Goal: Transaction & Acquisition: Purchase product/service

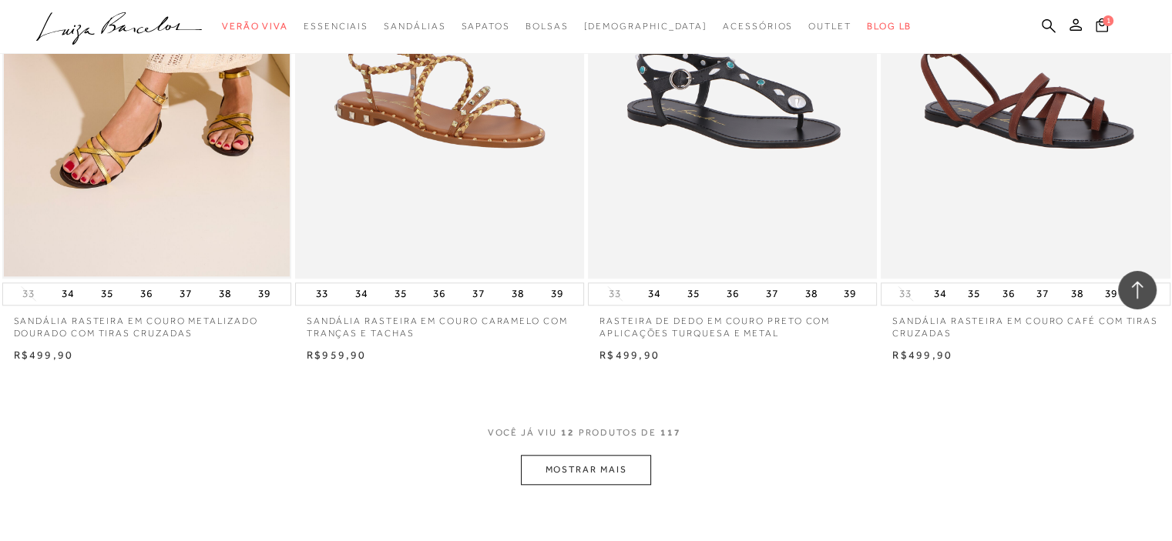
scroll to position [1463, 0]
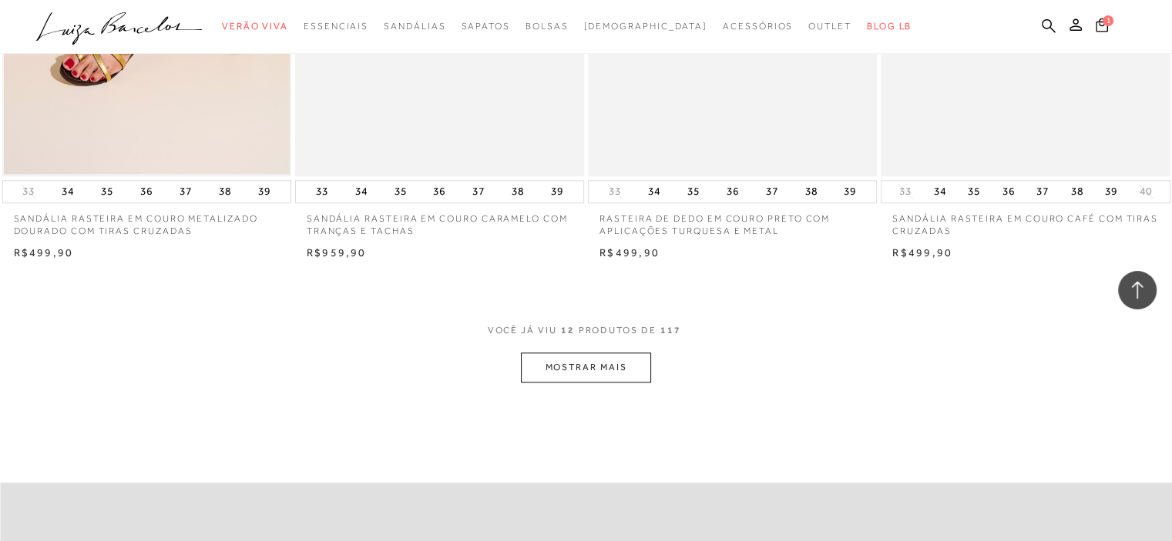
click at [628, 360] on button "MOSTRAR MAIS" at bounding box center [585, 368] width 129 height 30
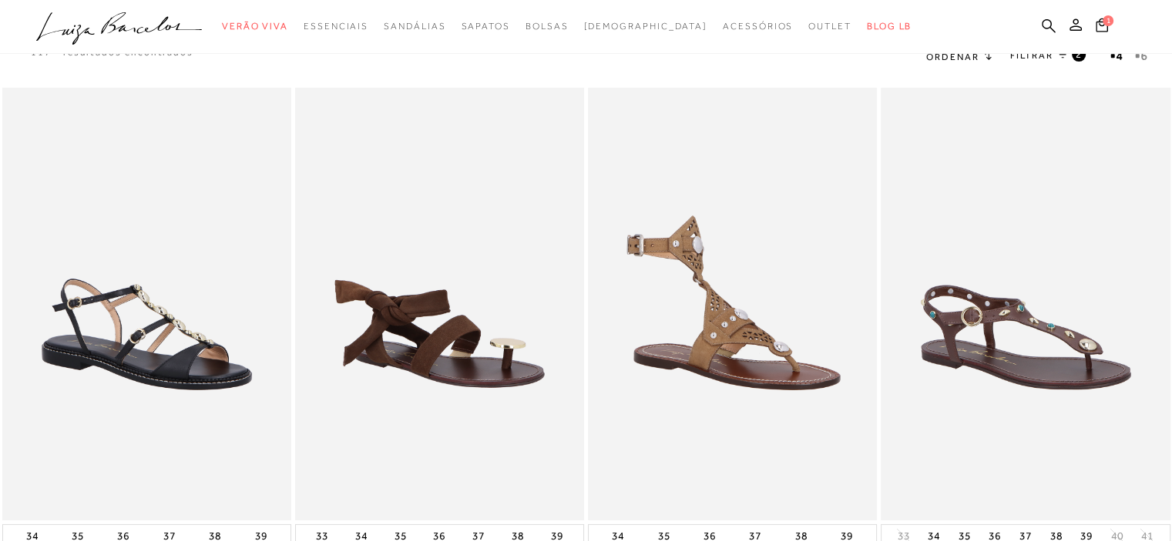
scroll to position [0, 0]
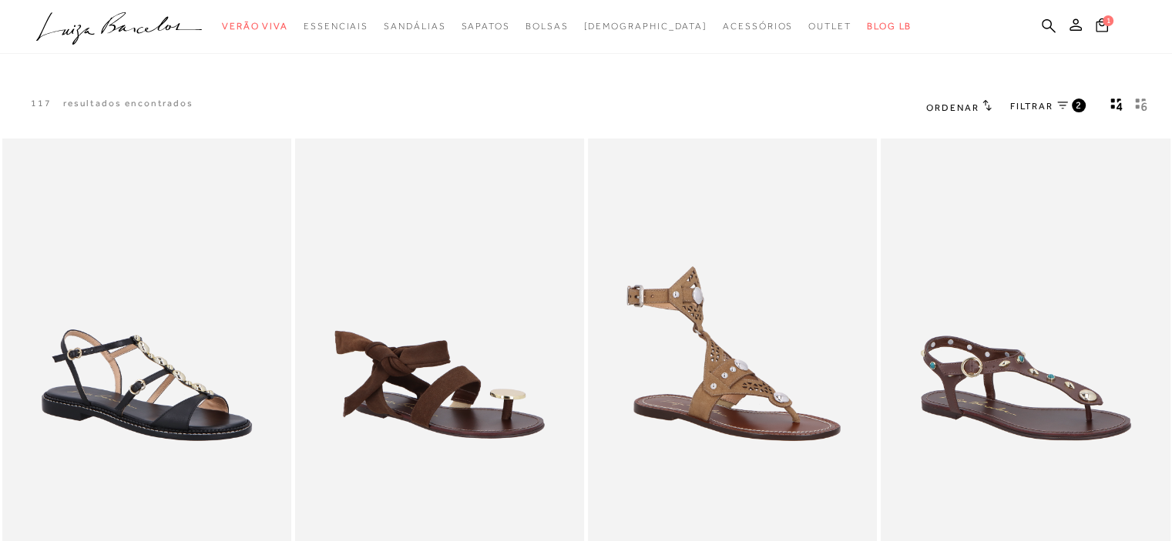
click at [1032, 104] on span "FILTRAR" at bounding box center [1031, 106] width 43 height 13
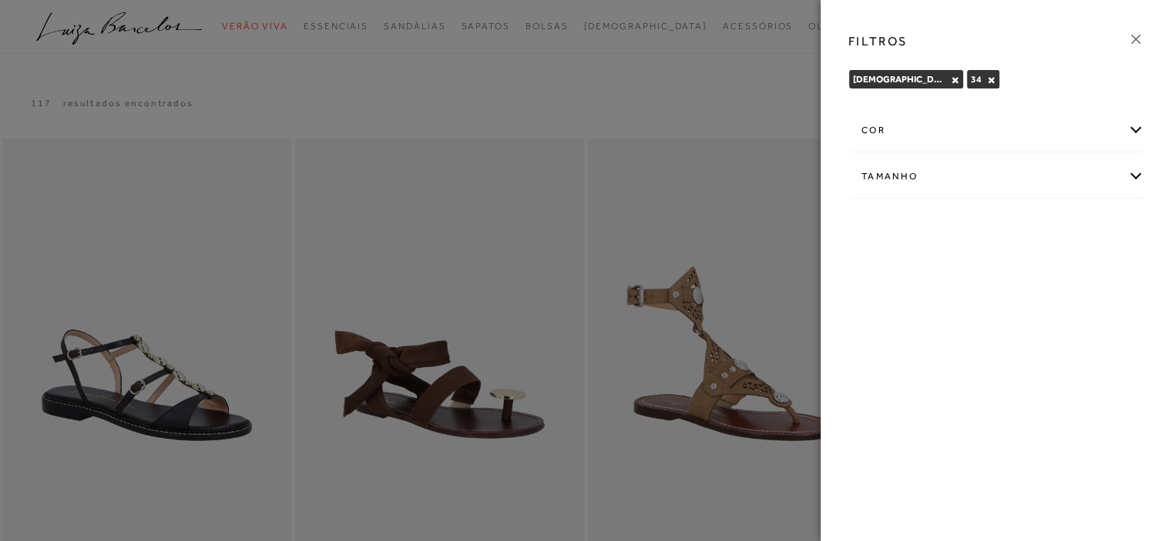
click at [699, 96] on div at bounding box center [586, 270] width 1172 height 541
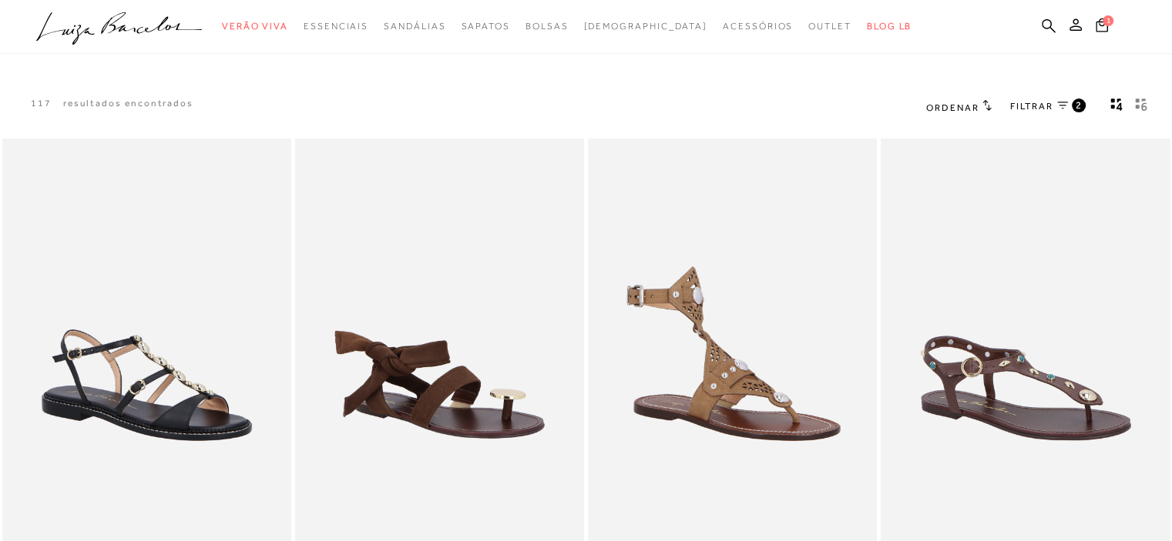
click at [937, 102] on span "Ordenar" at bounding box center [952, 107] width 52 height 11
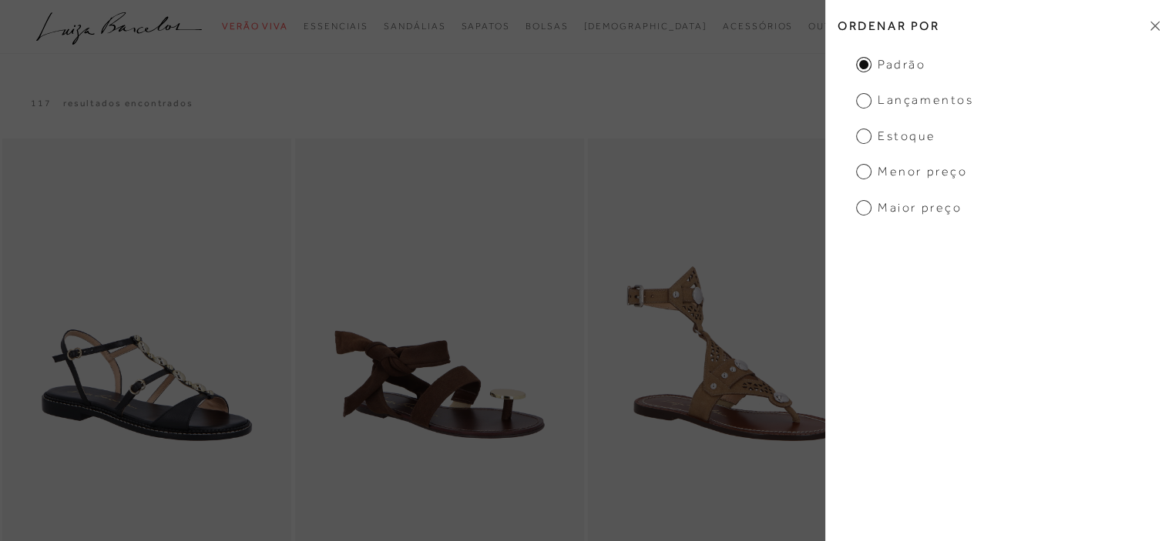
click at [922, 167] on span "Menor Preço" at bounding box center [911, 171] width 111 height 17
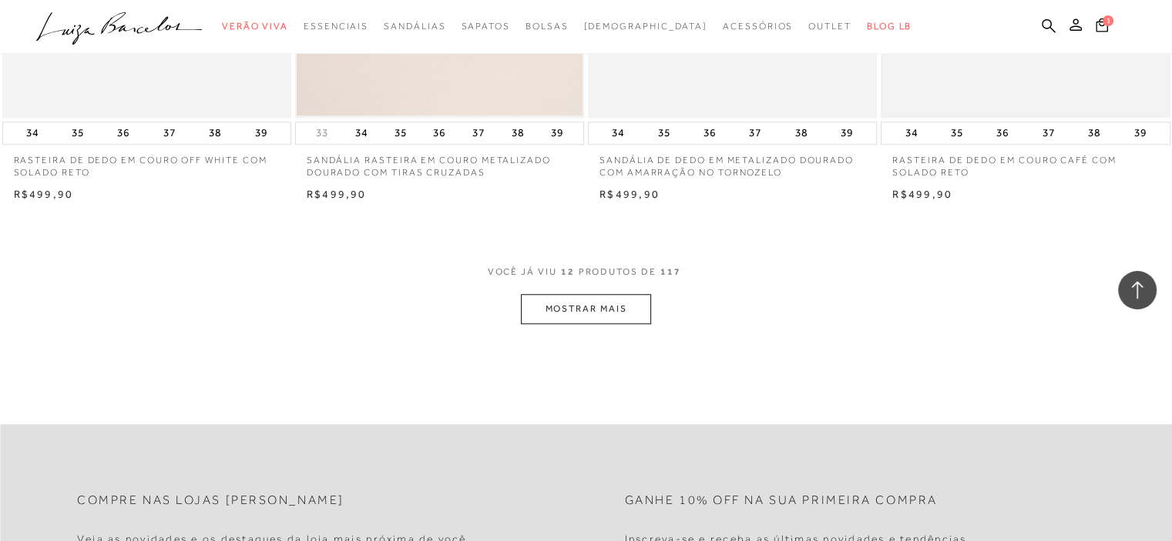
scroll to position [1540, 0]
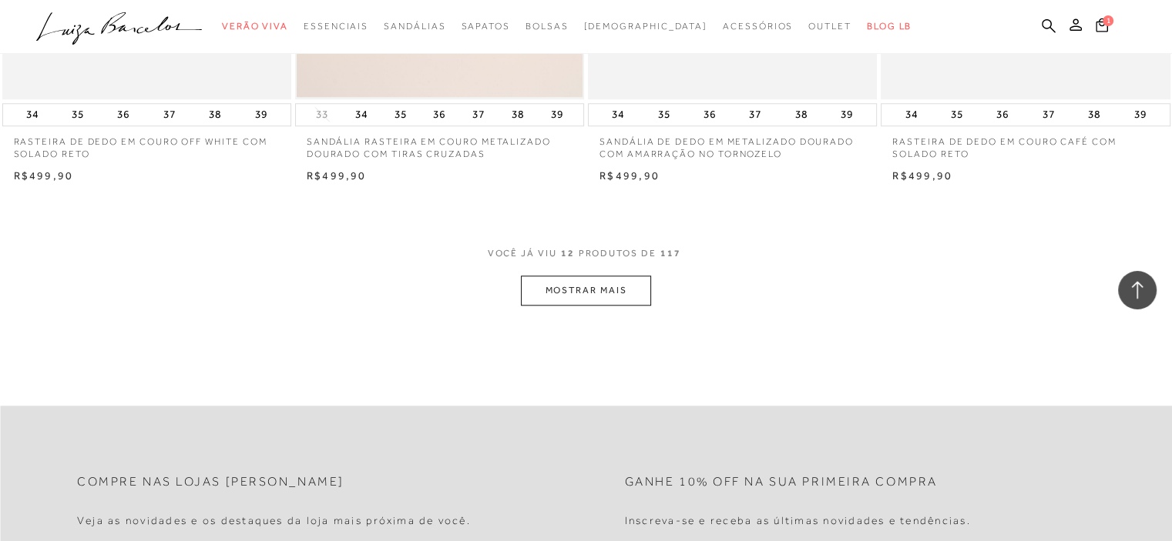
click at [604, 301] on button "MOSTRAR MAIS" at bounding box center [585, 291] width 129 height 30
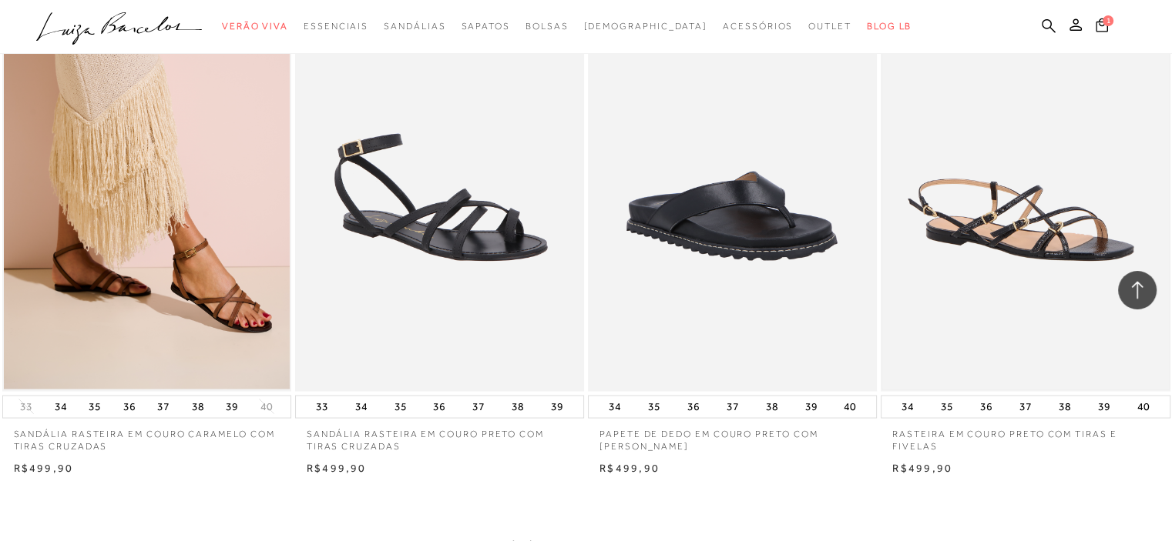
scroll to position [3235, 0]
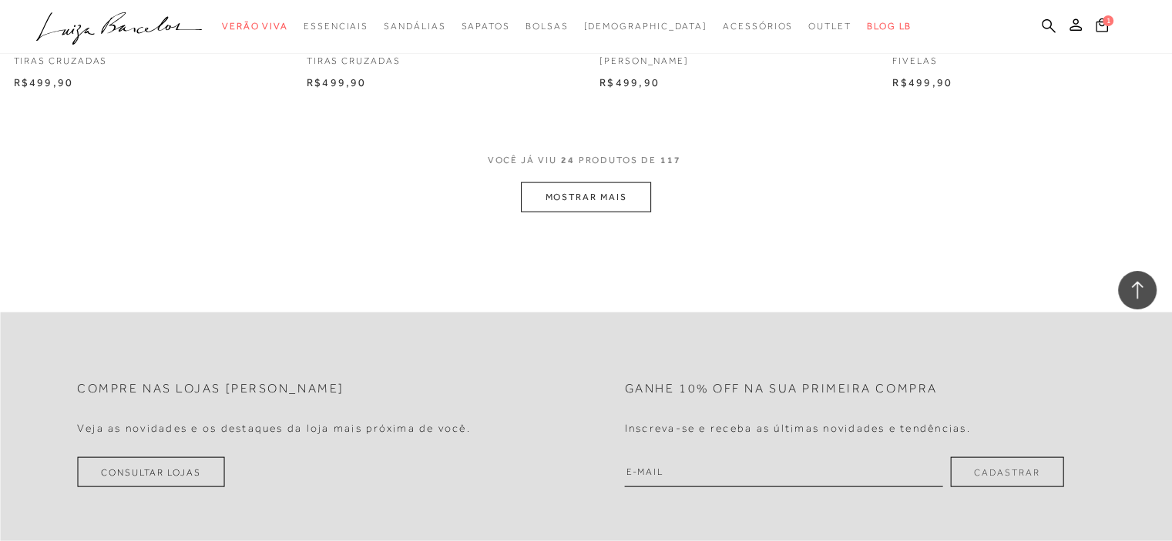
click at [591, 186] on button "MOSTRAR MAIS" at bounding box center [585, 198] width 129 height 30
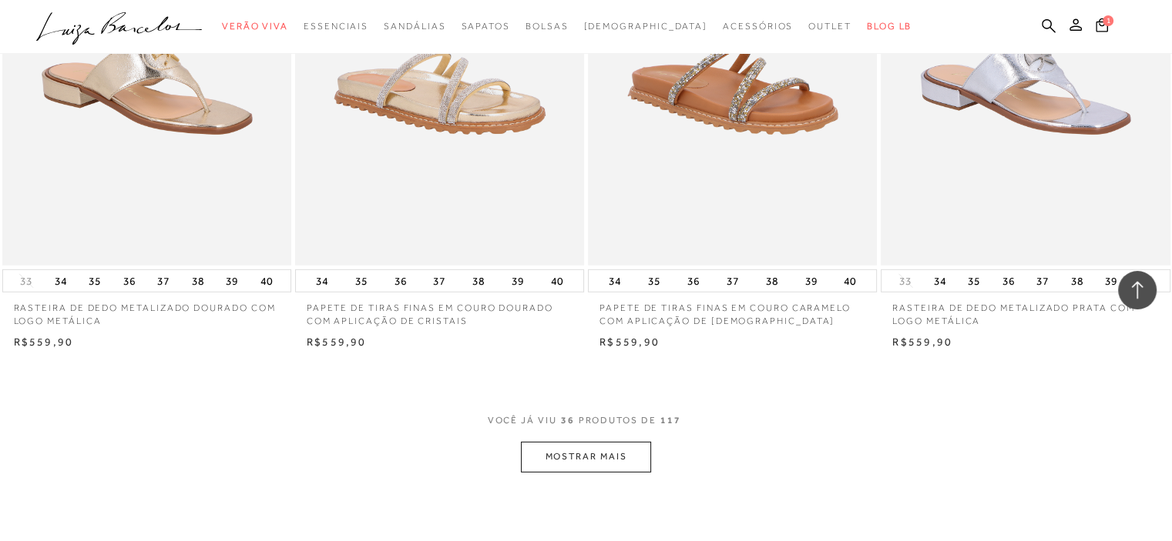
scroll to position [4698, 0]
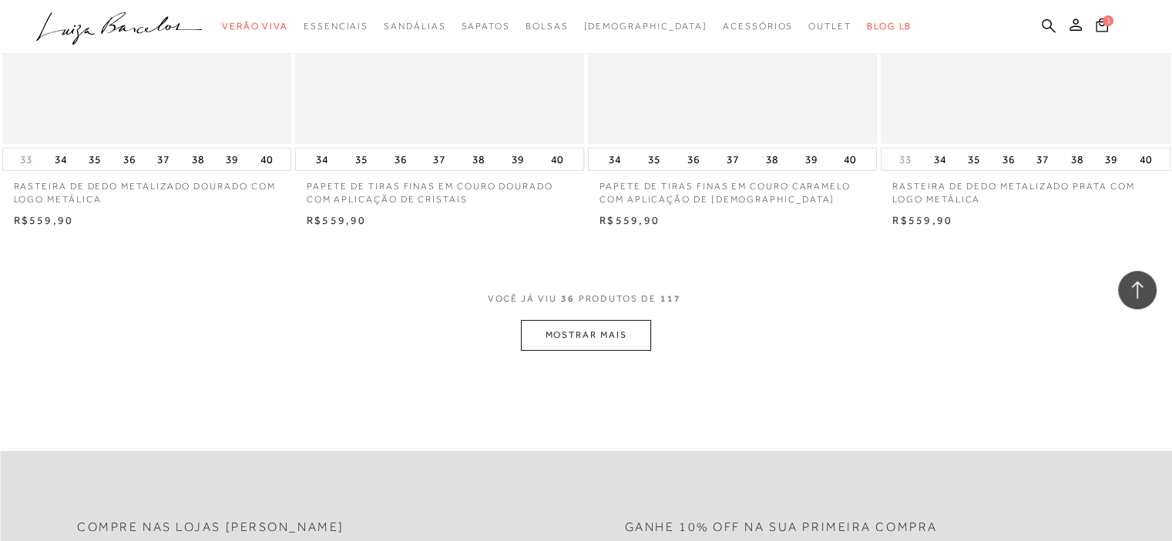
click at [575, 332] on button "MOSTRAR MAIS" at bounding box center [585, 335] width 129 height 30
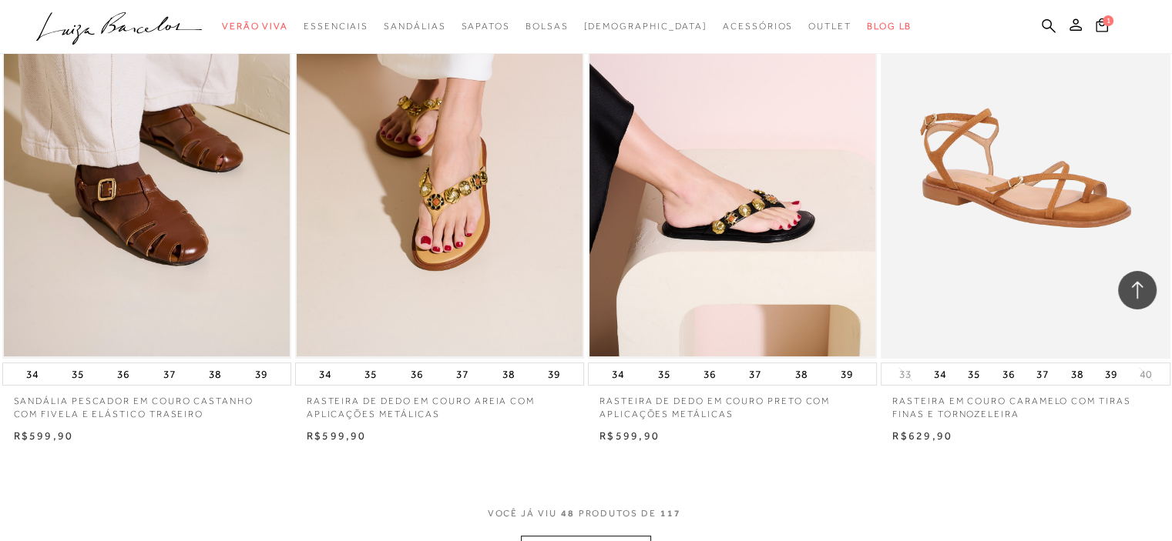
scroll to position [6547, 0]
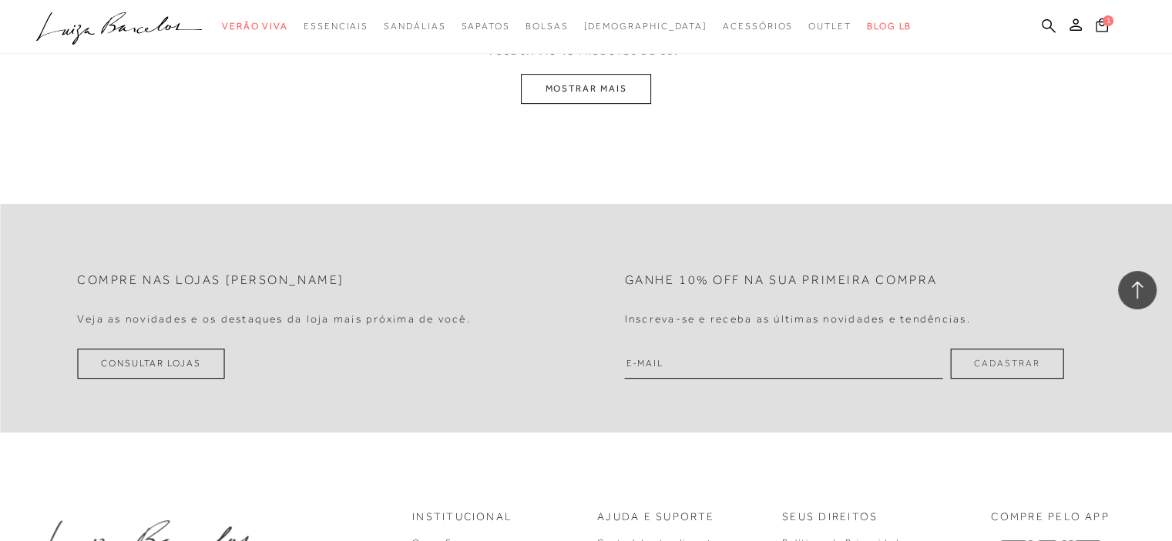
click at [595, 89] on button "MOSTRAR MAIS" at bounding box center [585, 89] width 129 height 30
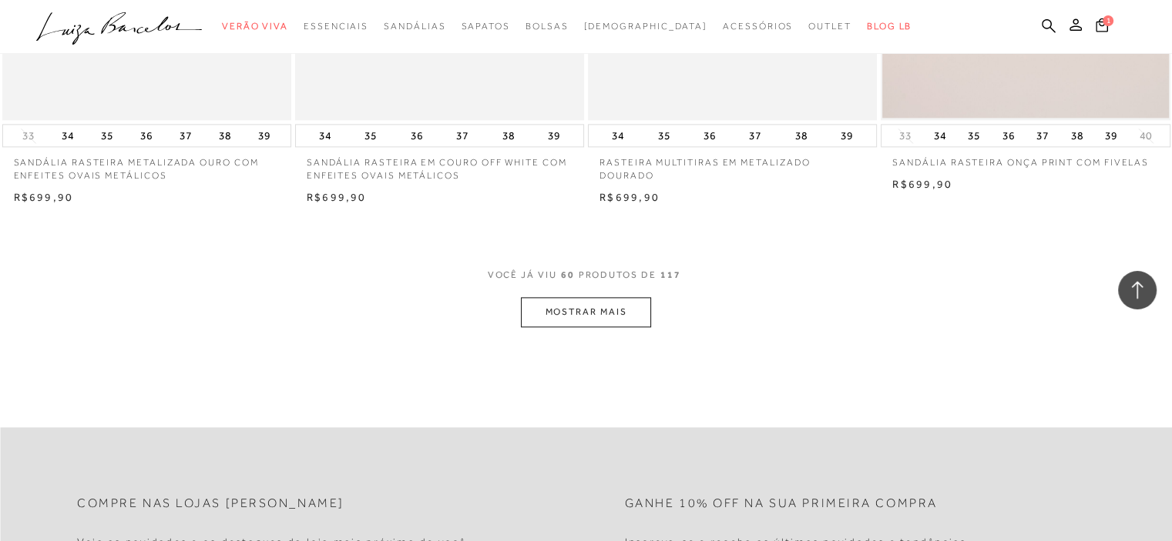
scroll to position [7917, 0]
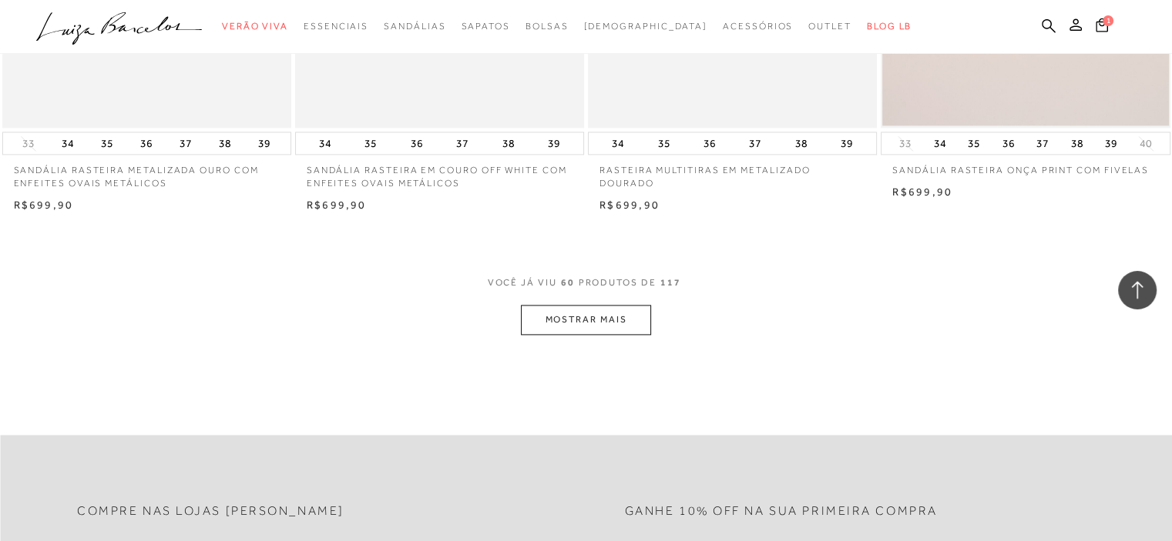
click at [616, 335] on button "MOSTRAR MAIS" at bounding box center [585, 320] width 129 height 30
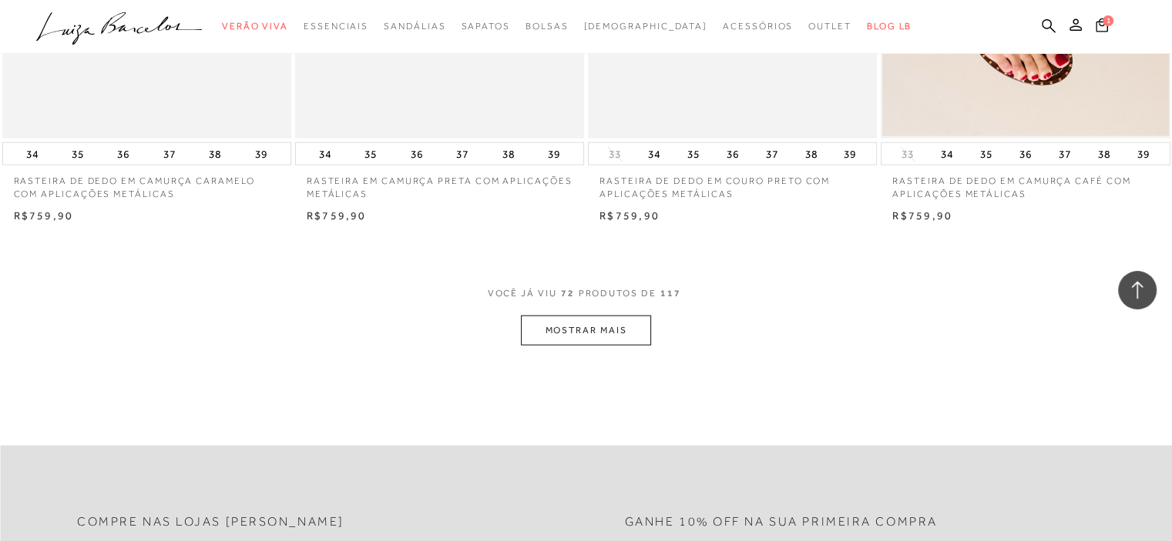
scroll to position [9535, 0]
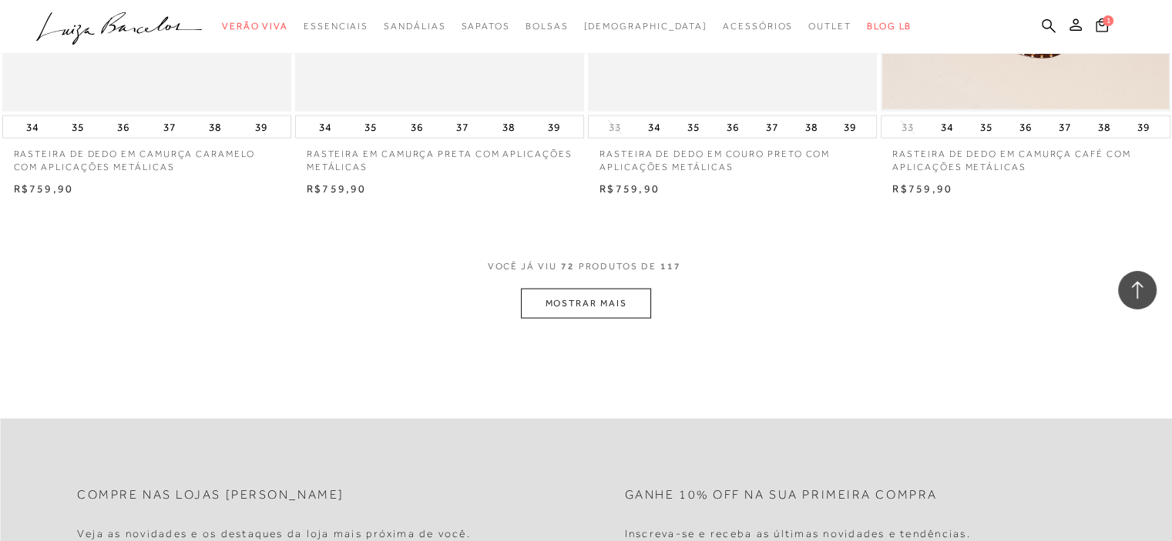
click at [582, 307] on button "MOSTRAR MAIS" at bounding box center [585, 304] width 129 height 30
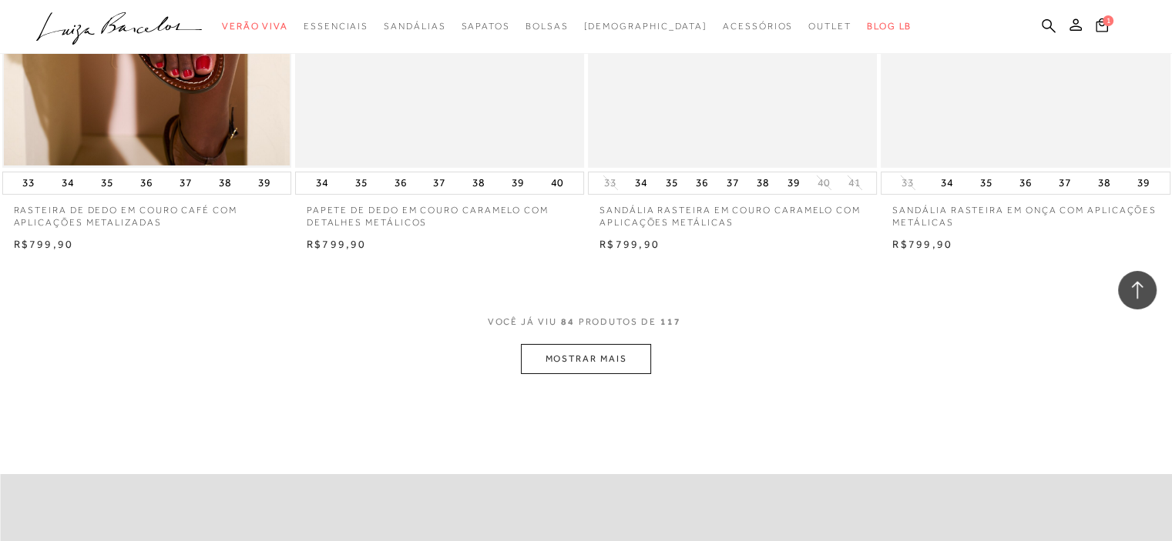
scroll to position [11152, 0]
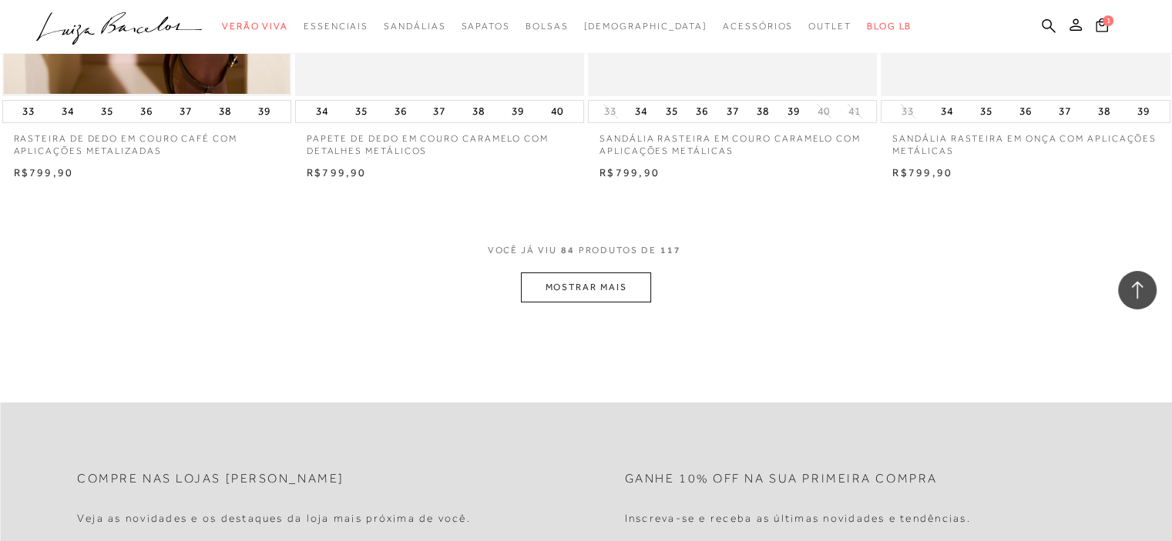
click at [608, 290] on button "MOSTRAR MAIS" at bounding box center [585, 288] width 129 height 30
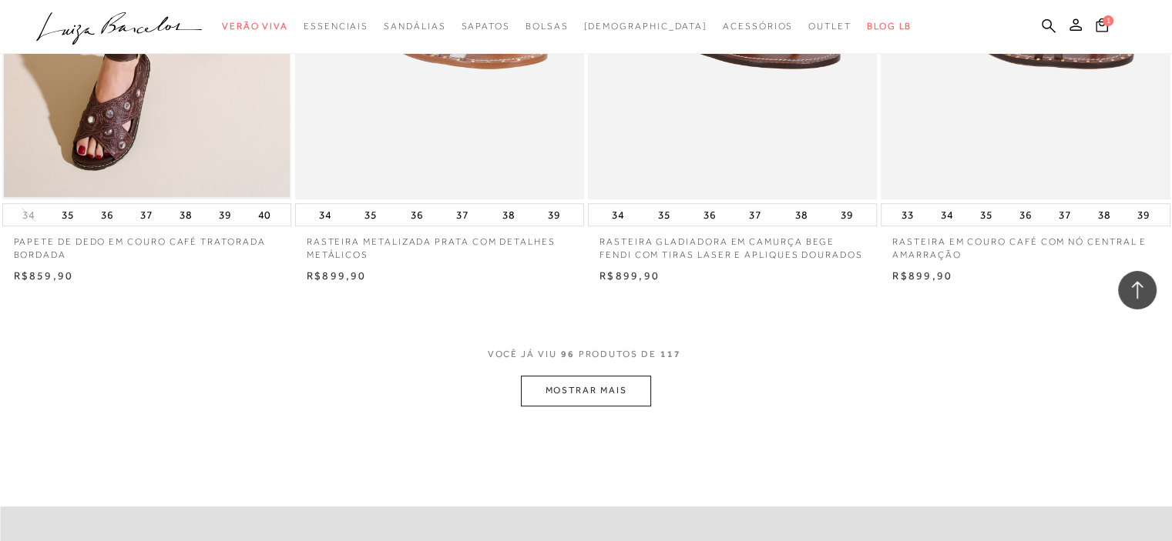
scroll to position [12769, 0]
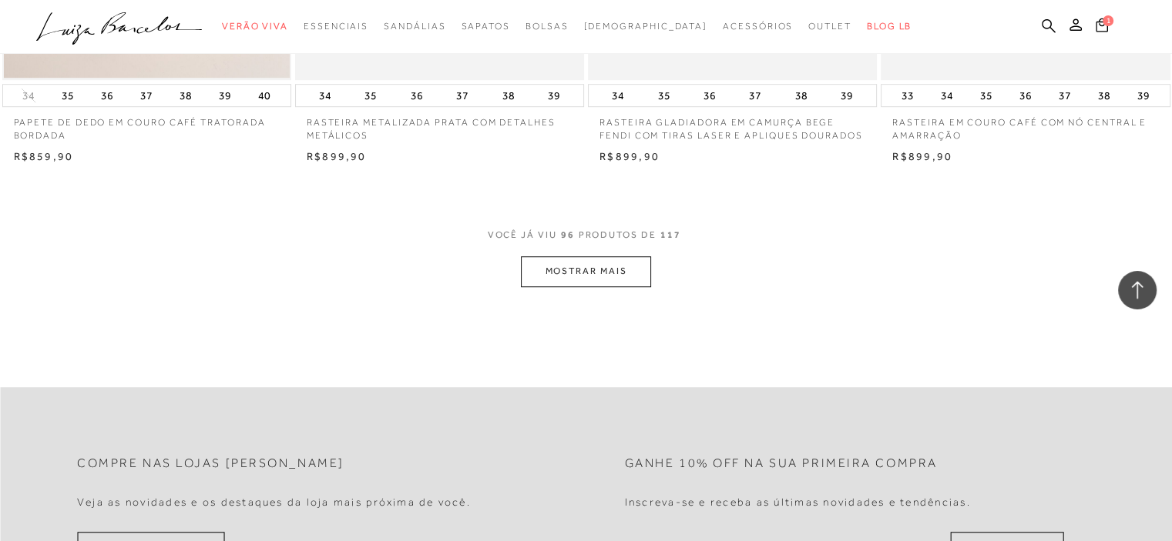
click at [617, 286] on button "MOSTRAR MAIS" at bounding box center [585, 271] width 129 height 30
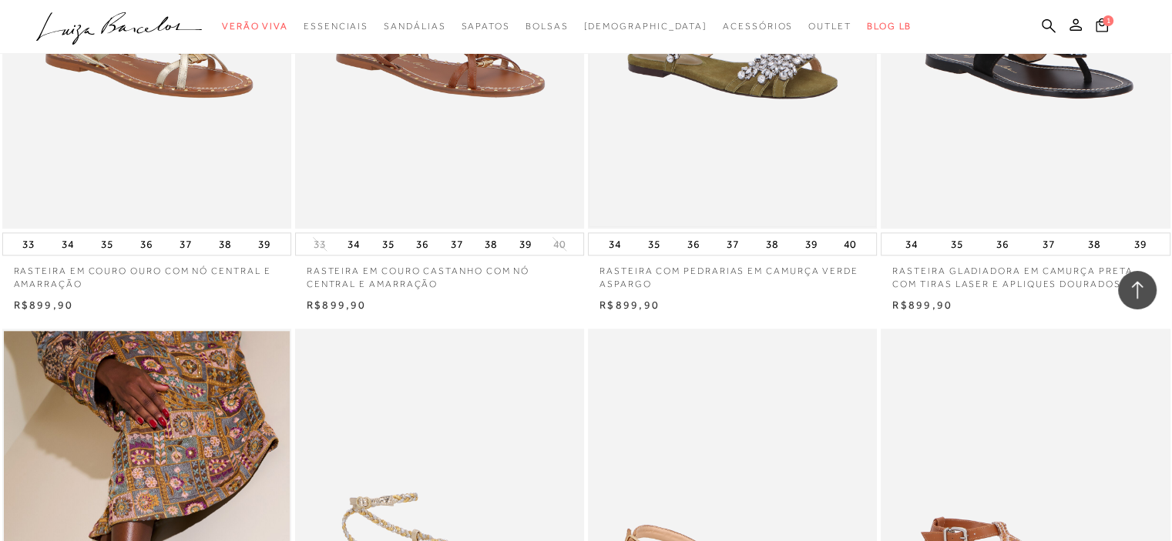
scroll to position [13463, 0]
